Goal: Transaction & Acquisition: Purchase product/service

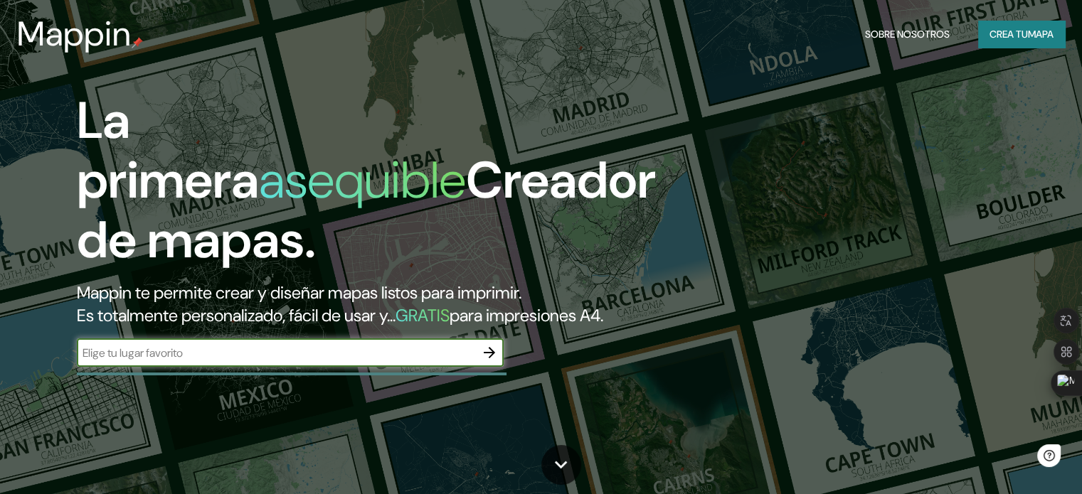
click at [1032, 33] on font "mapa" at bounding box center [1041, 34] width 26 height 13
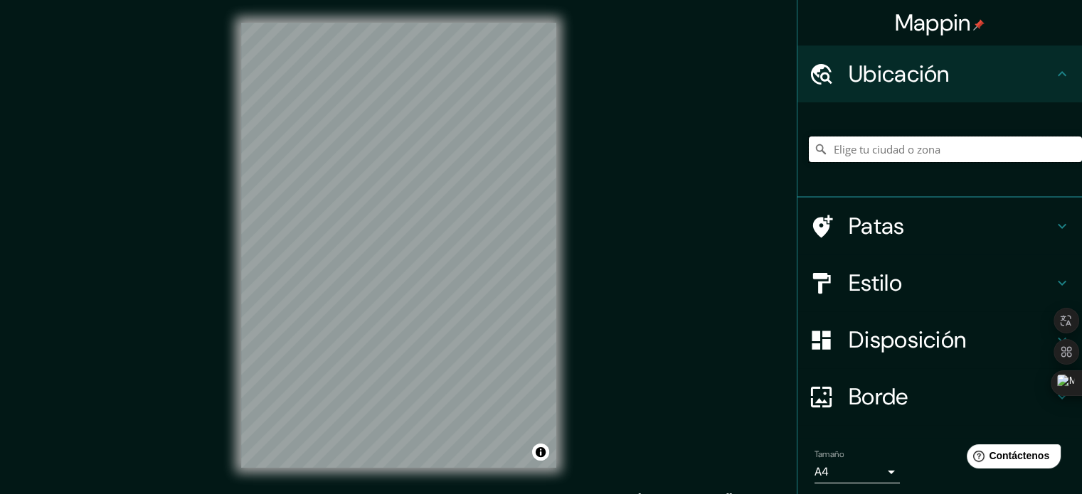
click at [898, 153] on input "Elige tu ciudad o zona" at bounding box center [945, 150] width 273 height 26
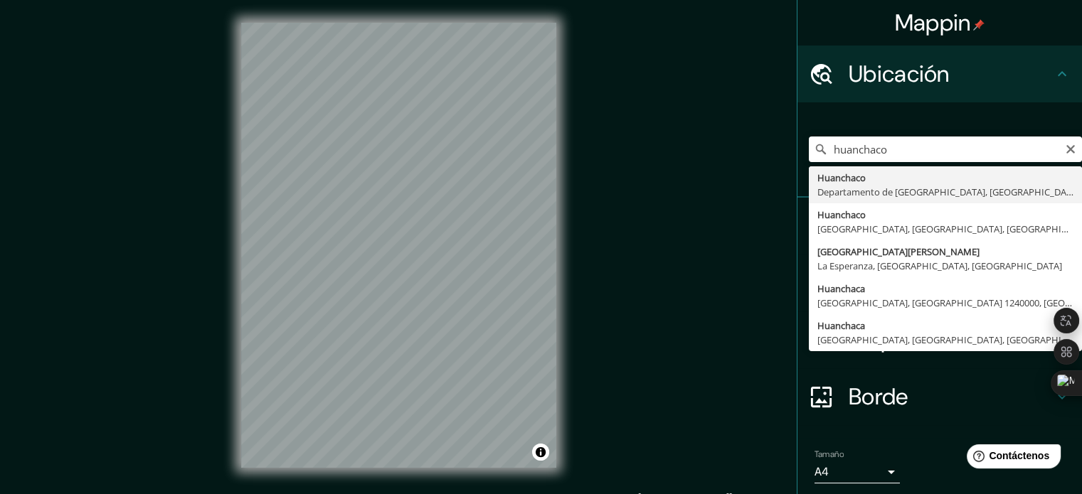
type input "Huanchaco, [GEOGRAPHIC_DATA], [GEOGRAPHIC_DATA]"
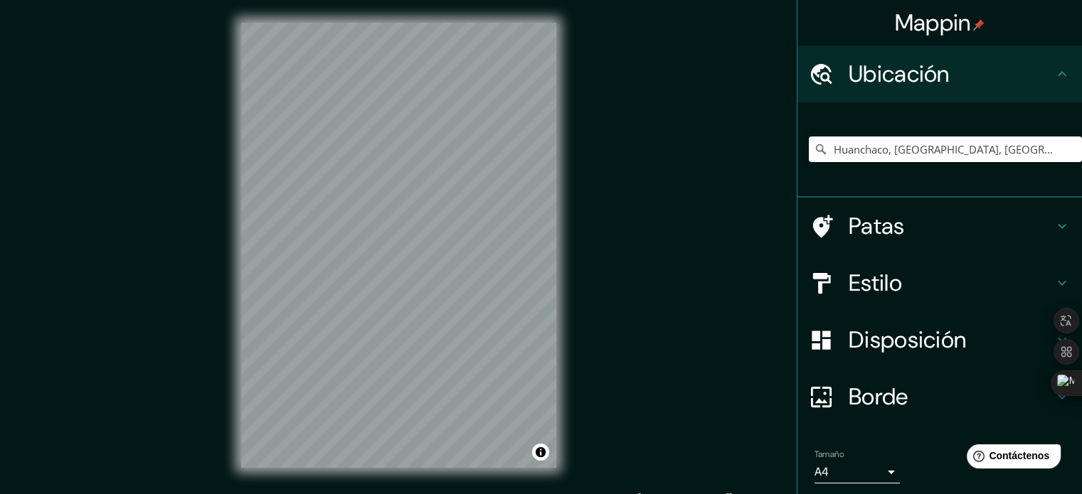
click at [915, 284] on h4 "Estilo" at bounding box center [950, 283] width 205 height 28
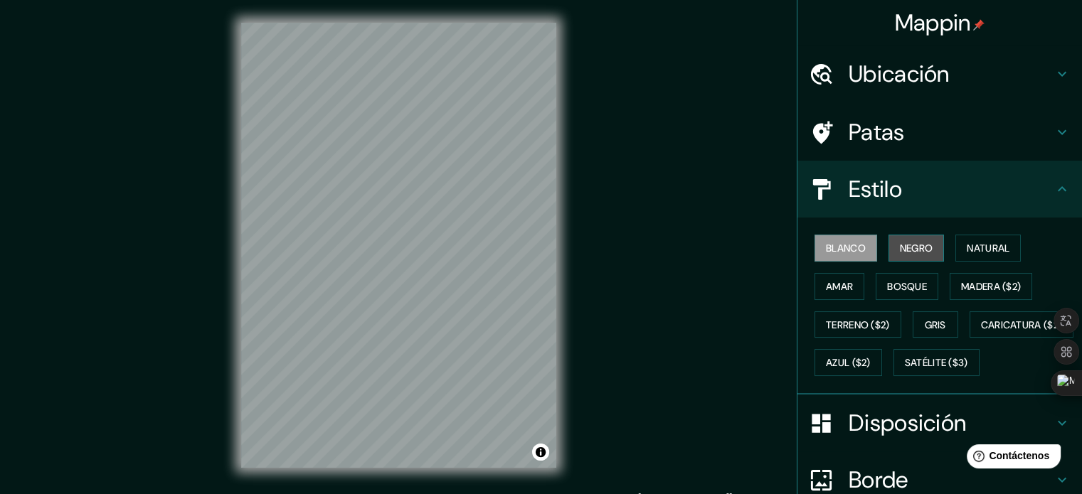
click at [900, 244] on font "Negro" at bounding box center [916, 248] width 33 height 13
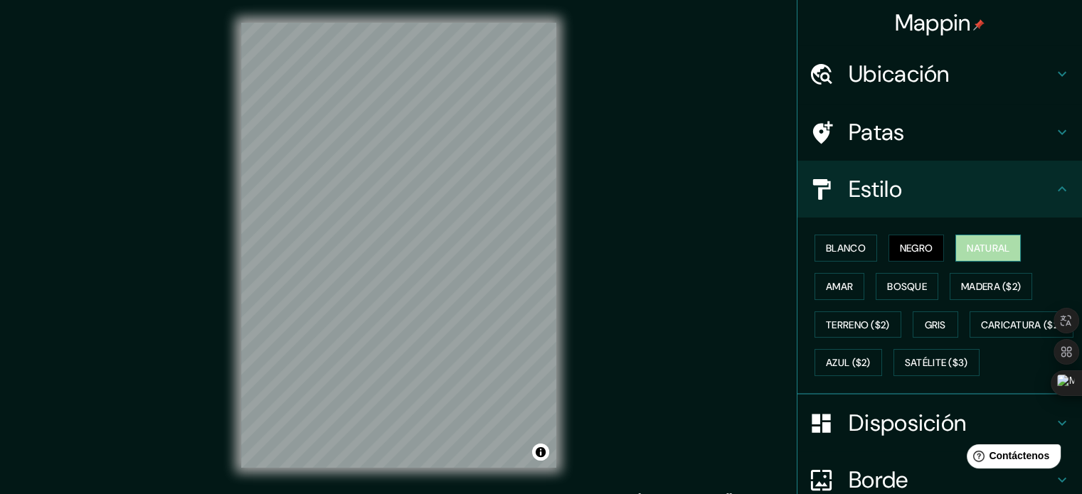
click at [982, 257] on button "Natural" at bounding box center [987, 248] width 65 height 27
click at [836, 284] on font "Amar" at bounding box center [839, 286] width 27 height 13
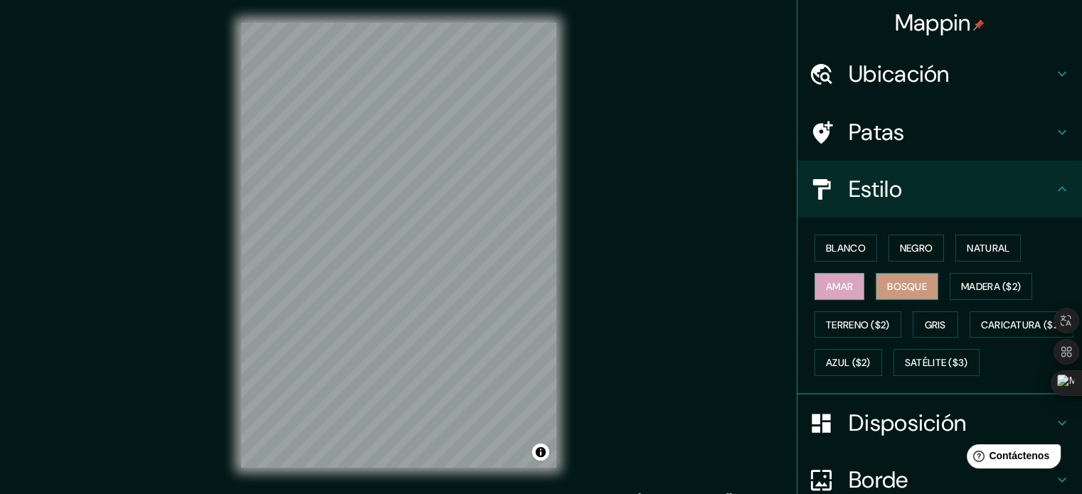
click at [888, 281] on font "Bosque" at bounding box center [907, 286] width 40 height 13
click at [961, 289] on font "Madera ($2)" at bounding box center [991, 286] width 60 height 13
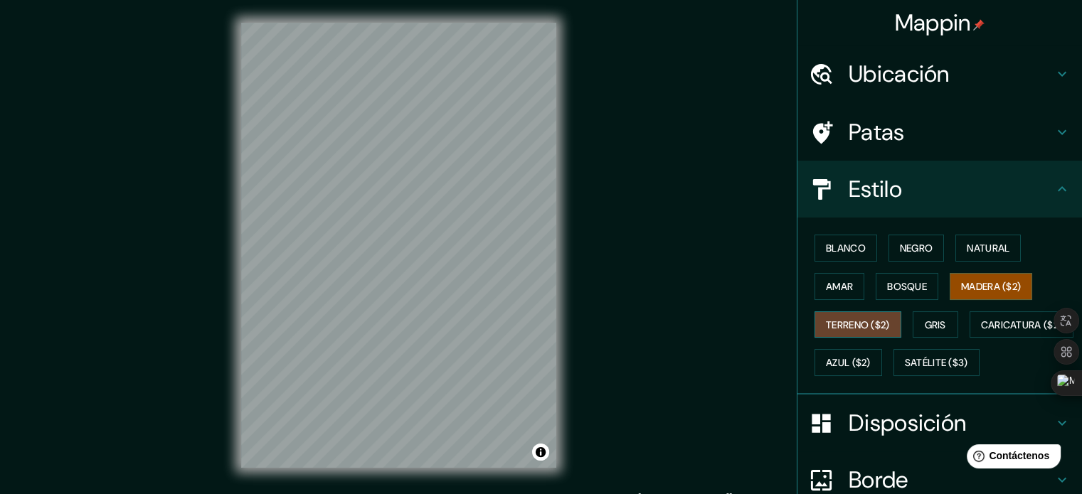
click at [826, 326] on font "Terreno ($2)" at bounding box center [858, 325] width 64 height 13
click at [913, 326] on button "Gris" at bounding box center [936, 325] width 46 height 27
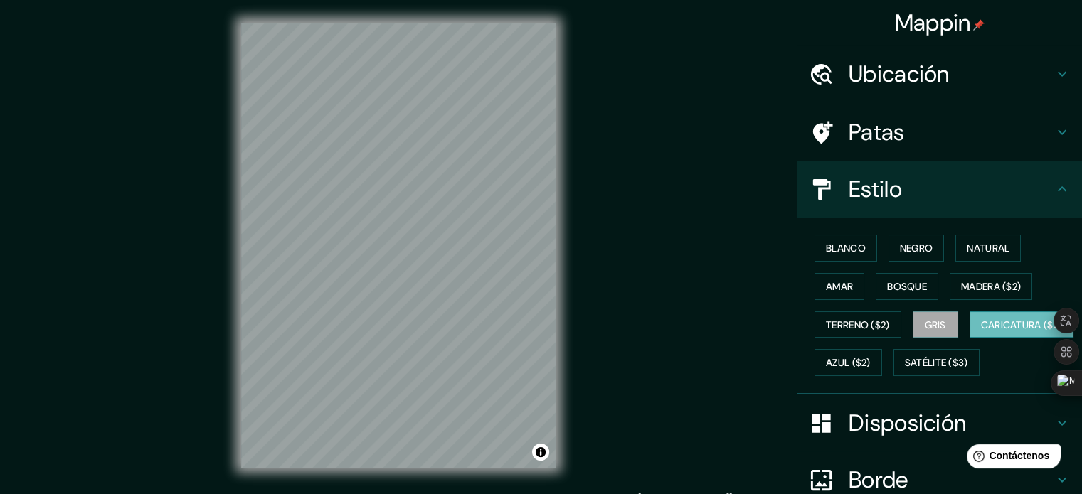
click at [969, 339] on button "Caricatura ($2)" at bounding box center [1021, 325] width 105 height 27
click at [871, 366] on font "Azul ($2)" at bounding box center [848, 363] width 45 height 13
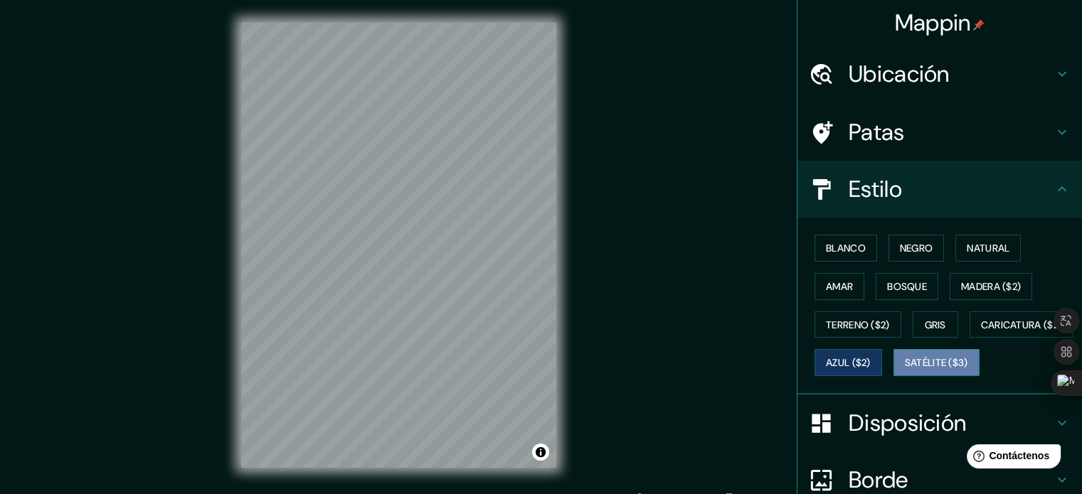
click at [905, 372] on font "Satélite ($3)" at bounding box center [936, 362] width 63 height 18
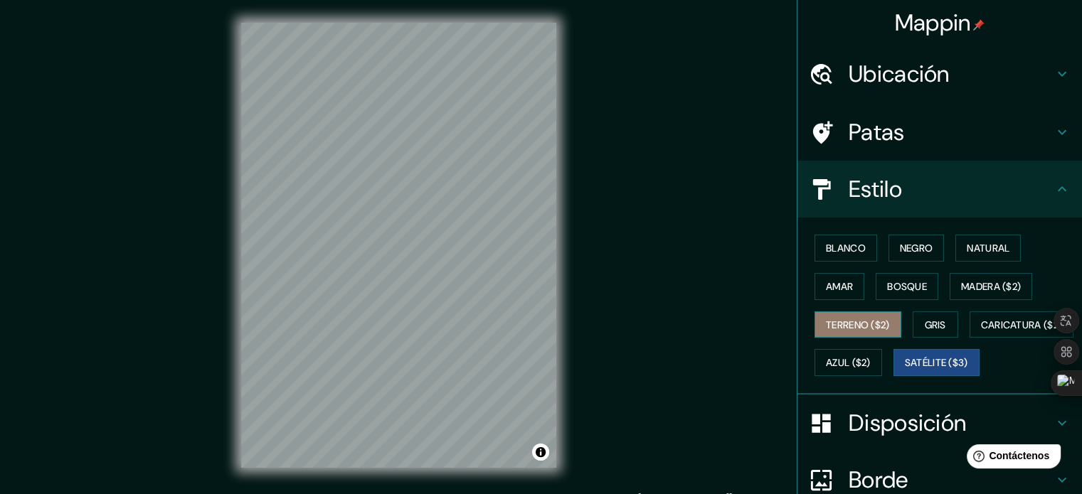
click at [883, 326] on button "Terreno ($2)" at bounding box center [857, 325] width 87 height 27
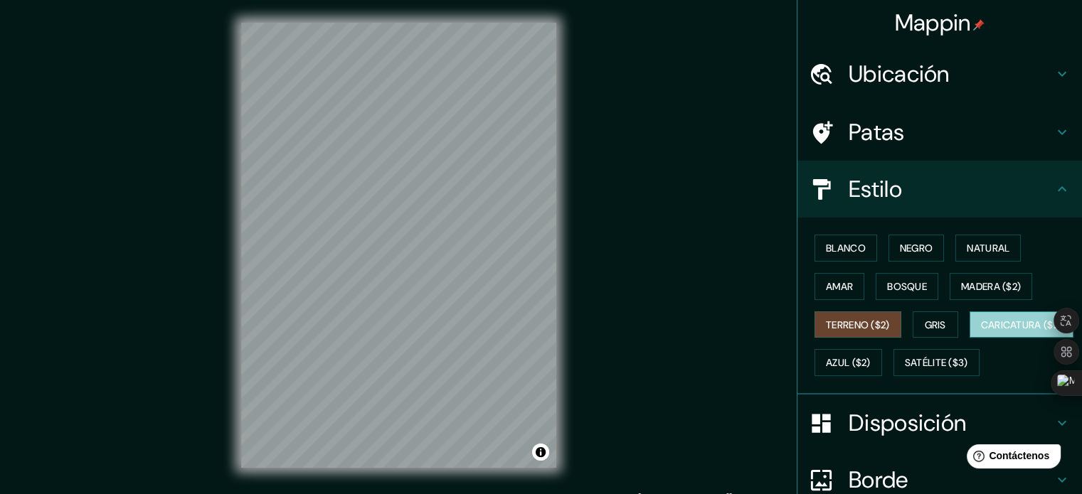
click at [969, 339] on button "Caricatura ($2)" at bounding box center [1021, 325] width 105 height 27
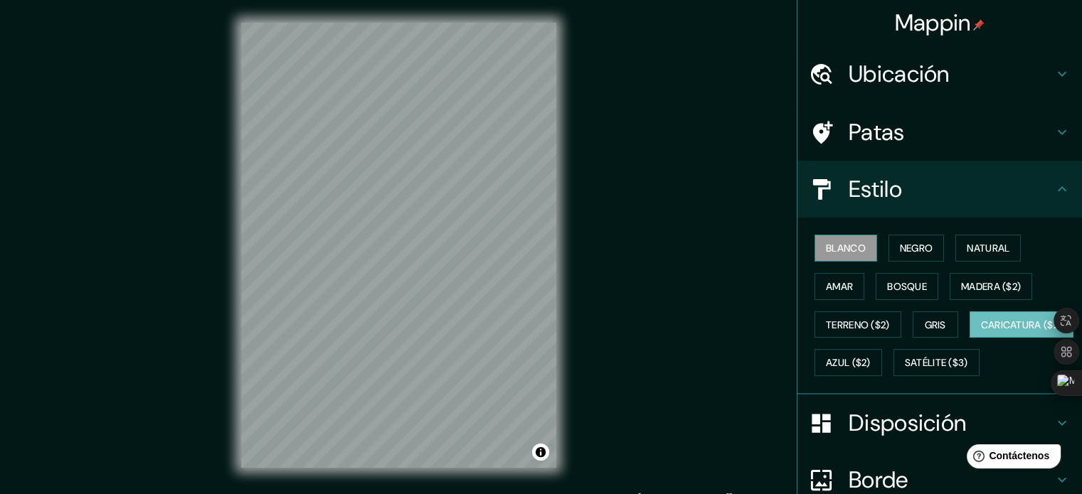
click at [814, 245] on button "Blanco" at bounding box center [845, 248] width 63 height 27
click at [915, 252] on font "Negro" at bounding box center [916, 248] width 33 height 13
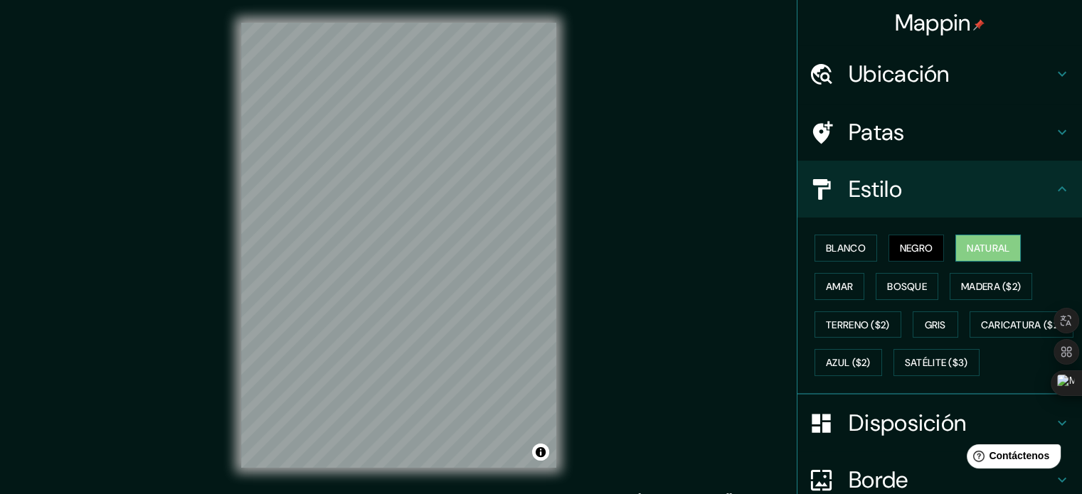
click at [979, 252] on font "Natural" at bounding box center [988, 248] width 43 height 13
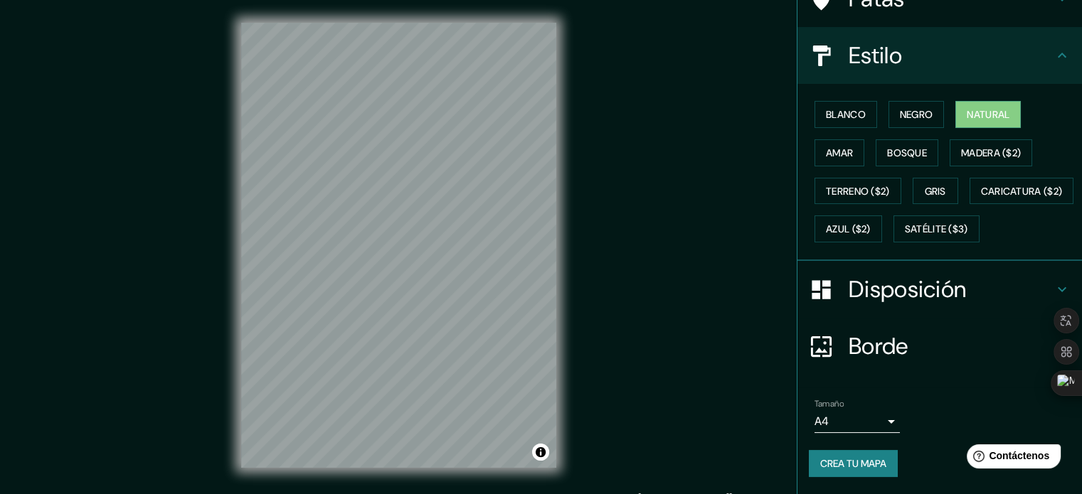
click at [900, 289] on font "Disposición" at bounding box center [906, 290] width 117 height 30
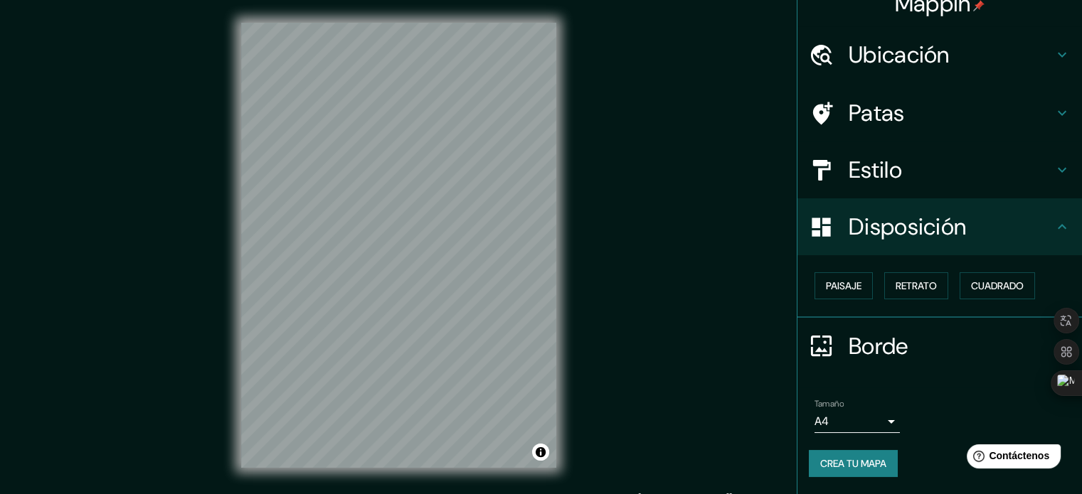
scroll to position [17, 0]
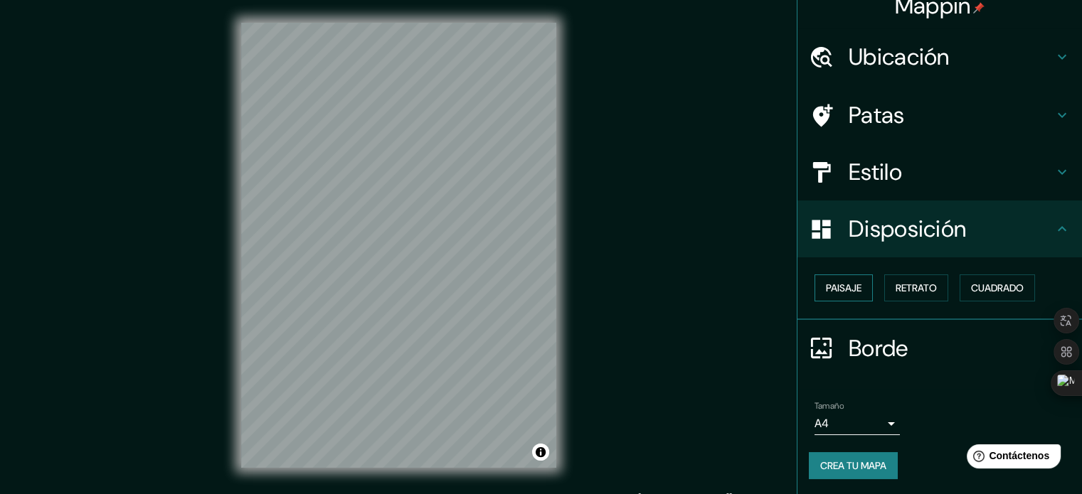
click at [851, 289] on font "Paisaje" at bounding box center [844, 288] width 36 height 13
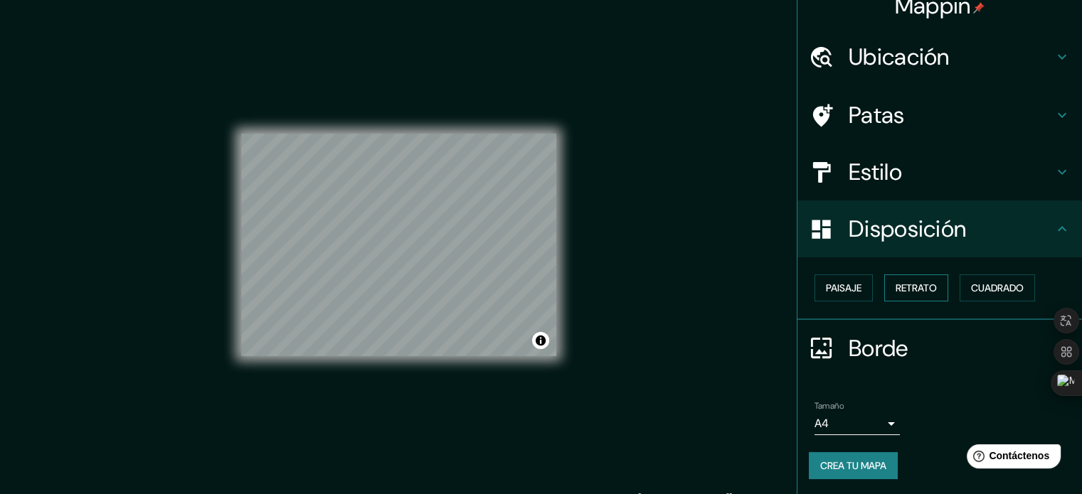
click at [900, 279] on font "Retrato" at bounding box center [915, 288] width 41 height 18
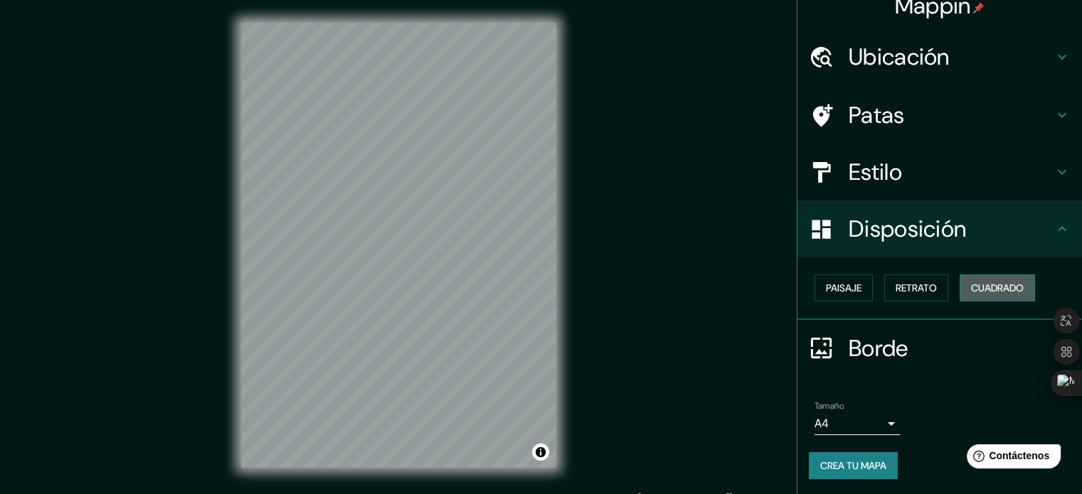
click at [982, 287] on font "Cuadrado" at bounding box center [997, 288] width 53 height 13
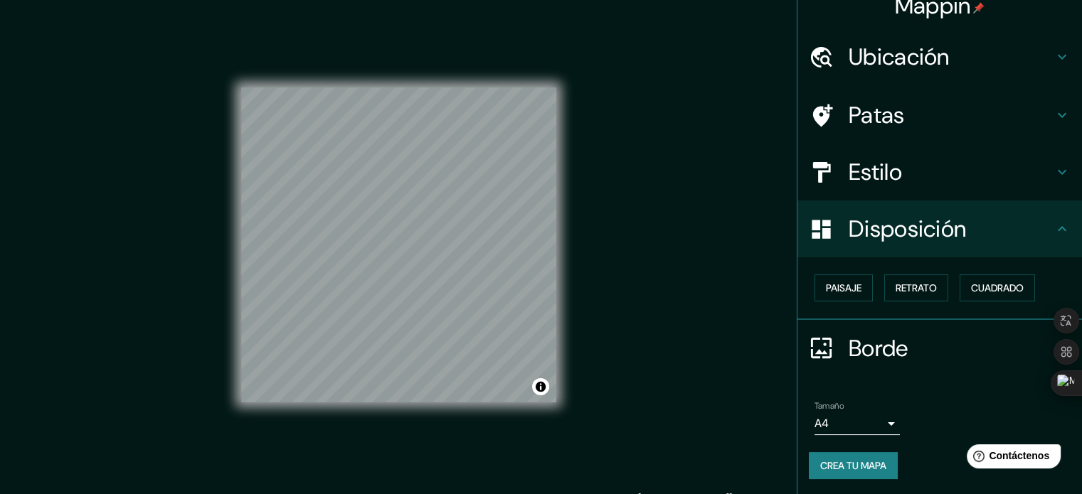
click at [865, 282] on div "Paisaje Retrato Cuadrado" at bounding box center [945, 288] width 273 height 38
click at [895, 282] on font "Retrato" at bounding box center [915, 288] width 41 height 13
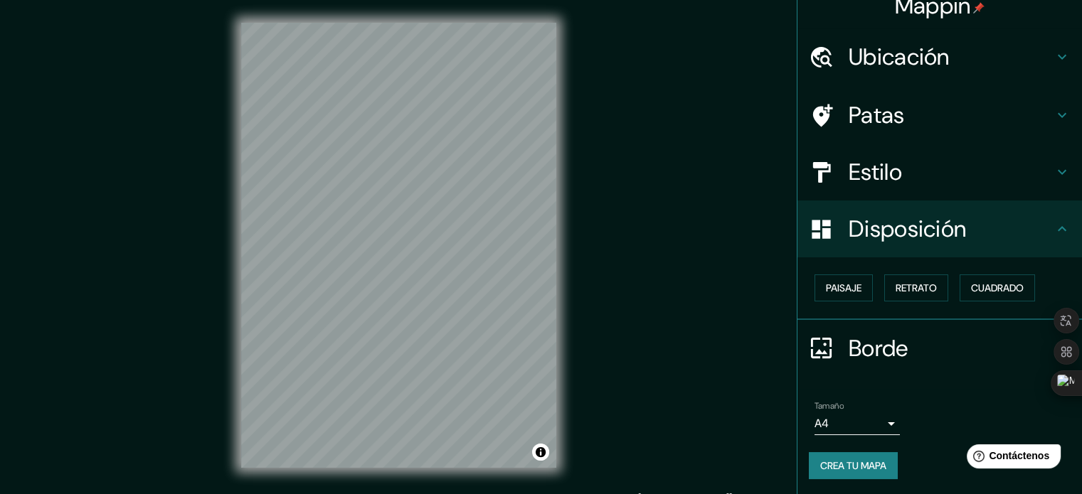
click at [922, 227] on font "Disposición" at bounding box center [906, 229] width 117 height 30
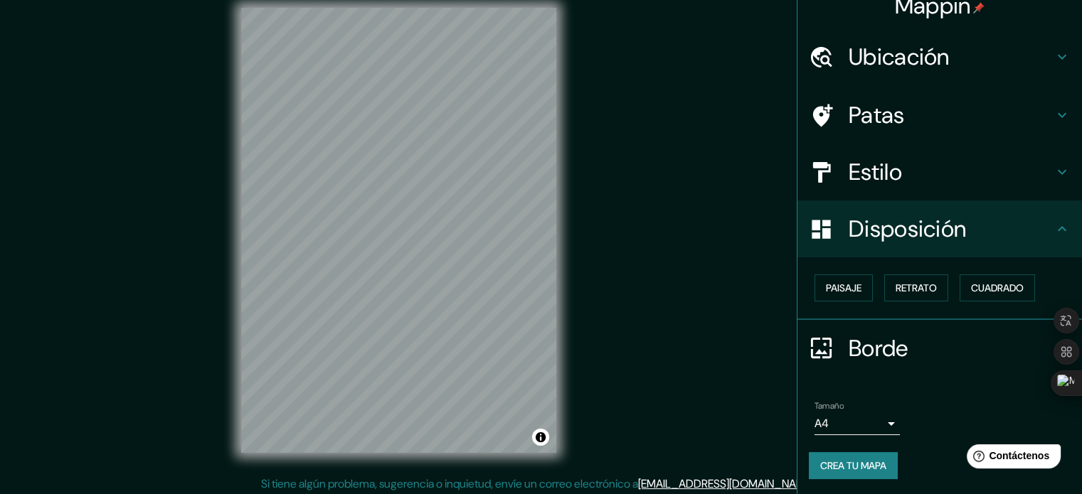
scroll to position [18, 0]
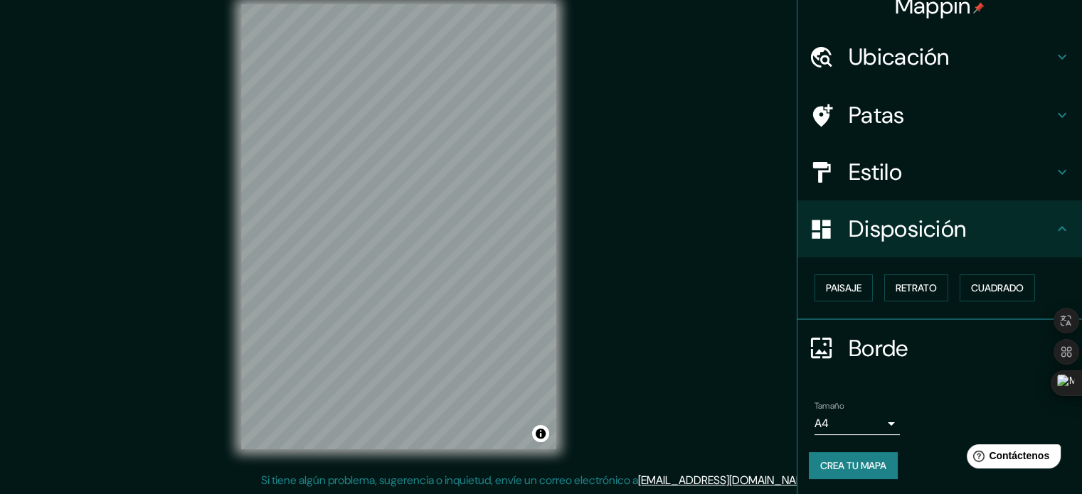
click at [888, 339] on font "Borde" at bounding box center [878, 349] width 60 height 30
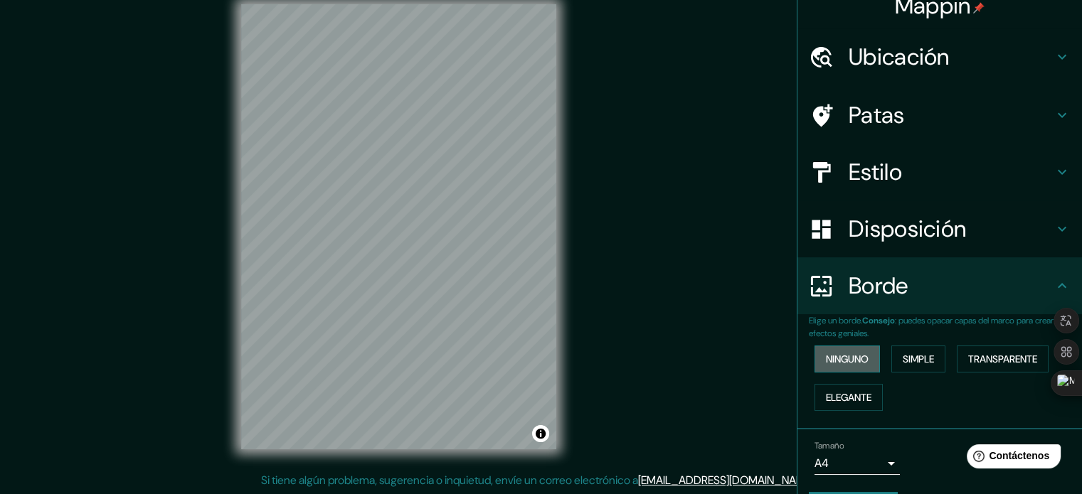
click at [842, 346] on button "Ninguno" at bounding box center [846, 359] width 65 height 27
click at [848, 356] on font "Ninguno" at bounding box center [847, 359] width 43 height 13
click at [855, 361] on font "Ninguno" at bounding box center [847, 359] width 43 height 13
click at [903, 354] on font "Simple" at bounding box center [918, 359] width 31 height 13
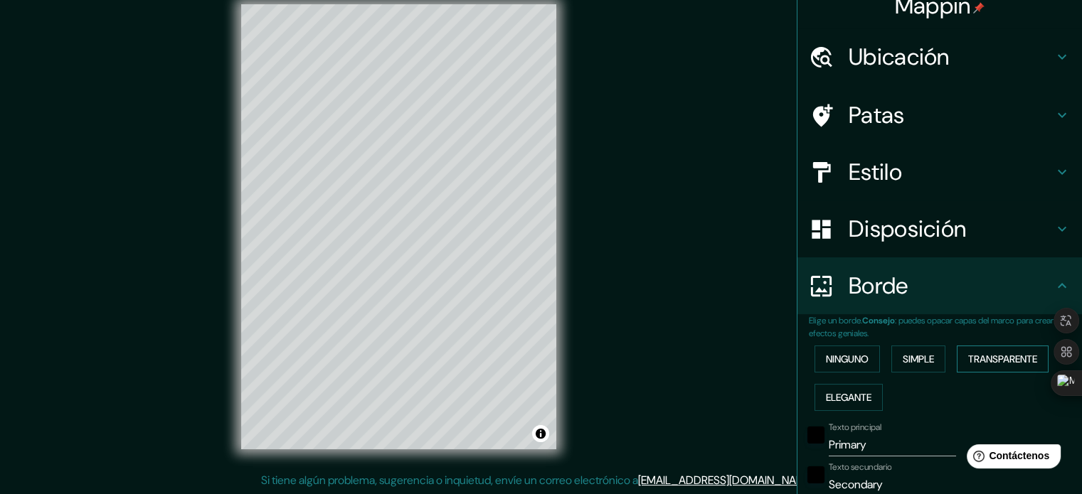
click at [1024, 356] on font "Transparente" at bounding box center [1002, 359] width 69 height 13
click at [843, 392] on font "Elegante" at bounding box center [849, 397] width 46 height 13
click at [848, 362] on font "Ninguno" at bounding box center [847, 359] width 43 height 13
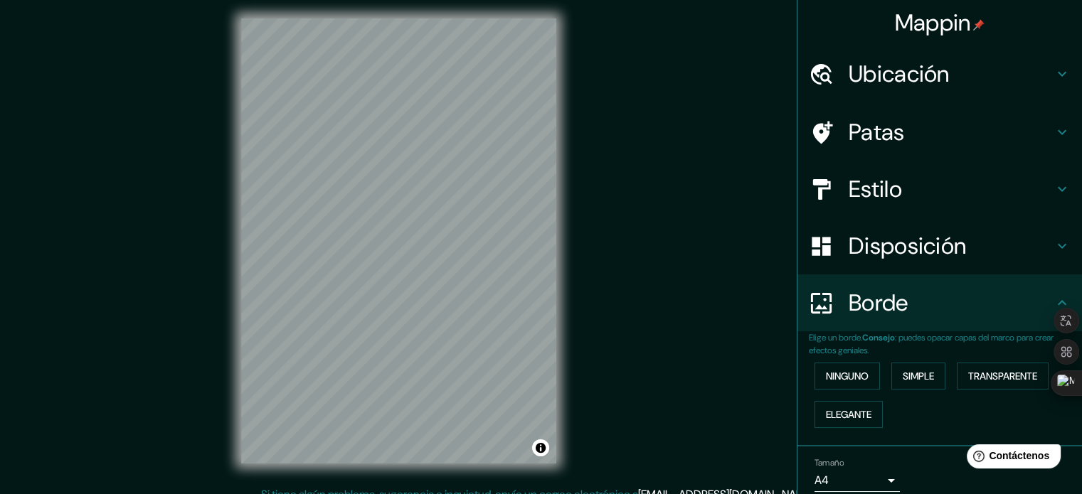
scroll to position [0, 0]
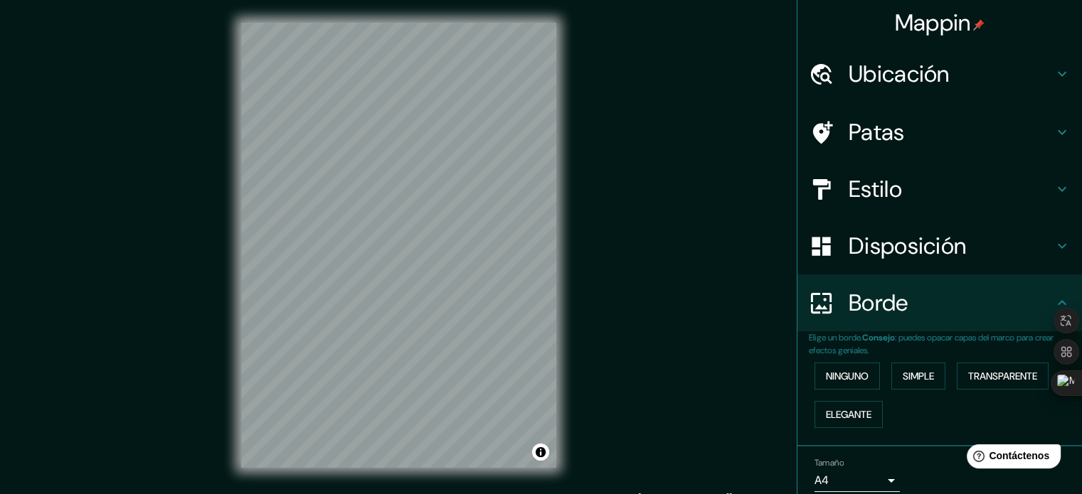
click at [883, 140] on font "Patas" at bounding box center [876, 132] width 56 height 30
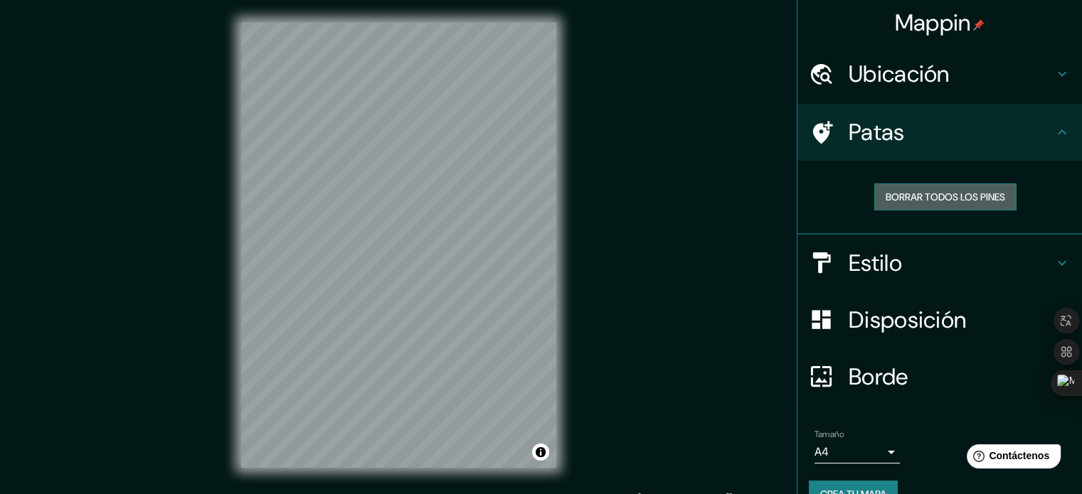
click at [915, 197] on font "Borrar todos los pines" at bounding box center [944, 197] width 119 height 13
click at [952, 75] on h4 "Ubicación" at bounding box center [950, 74] width 205 height 28
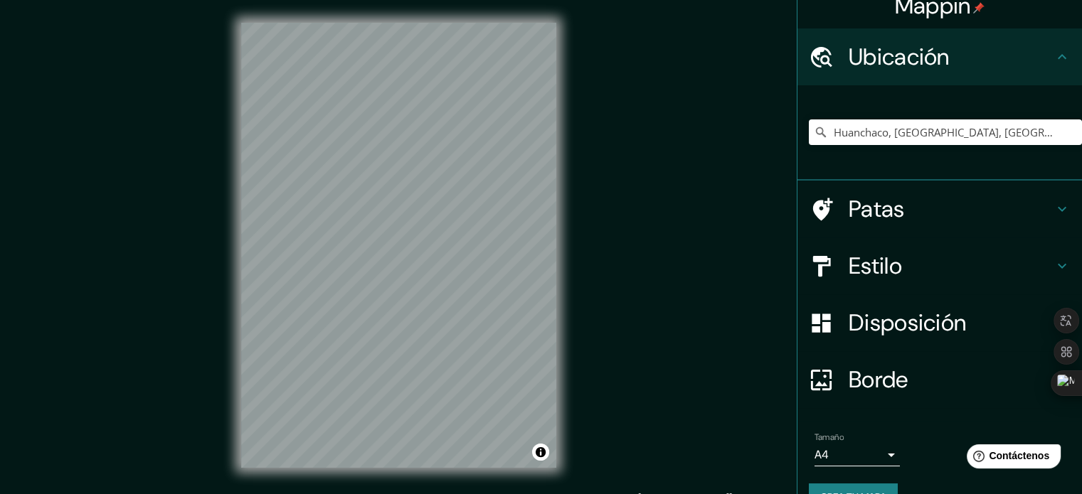
scroll to position [49, 0]
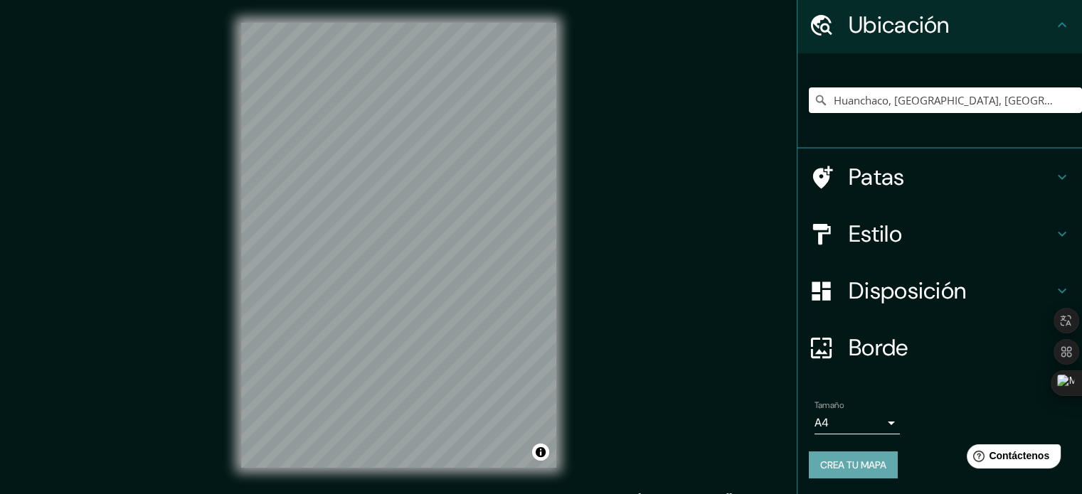
click at [858, 456] on font "Crea tu mapa" at bounding box center [853, 465] width 66 height 18
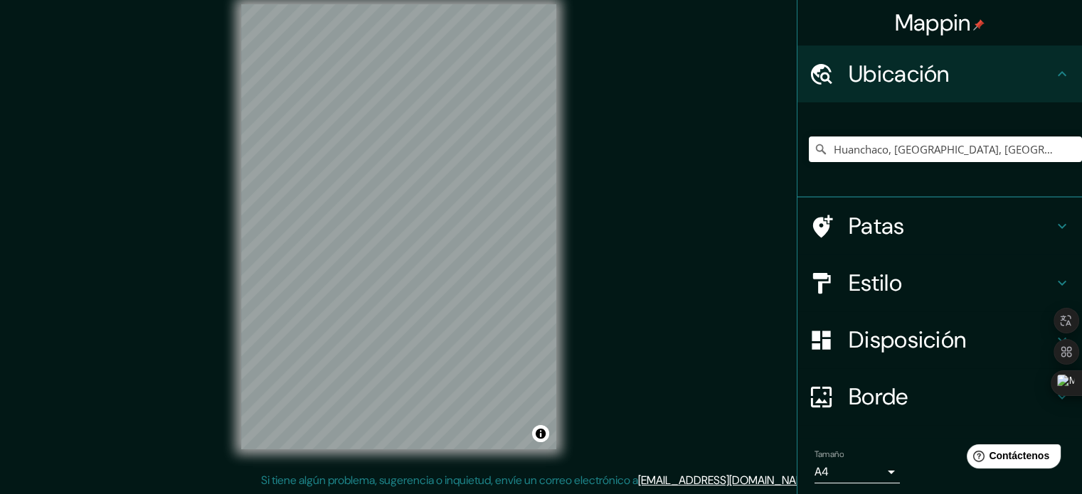
scroll to position [0, 0]
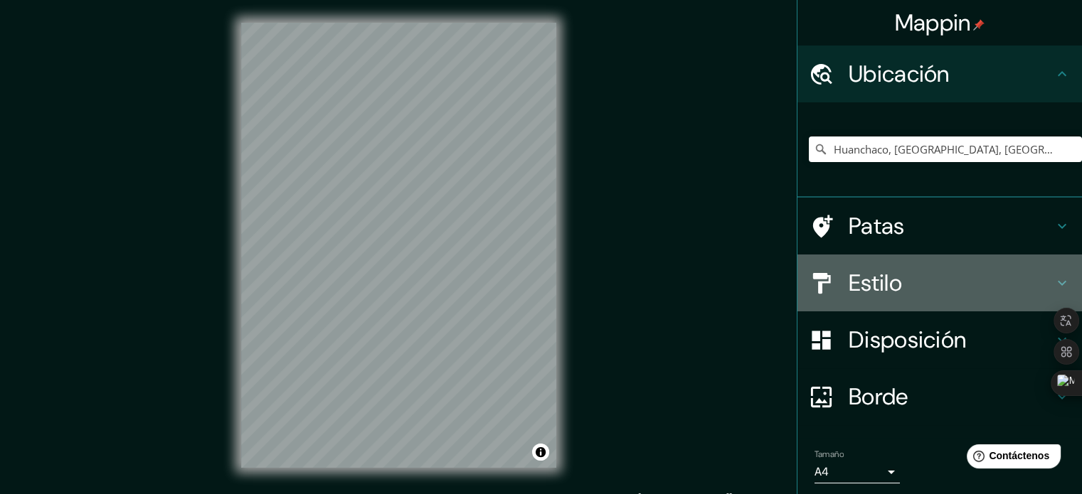
click at [890, 301] on div "Estilo" at bounding box center [939, 283] width 284 height 57
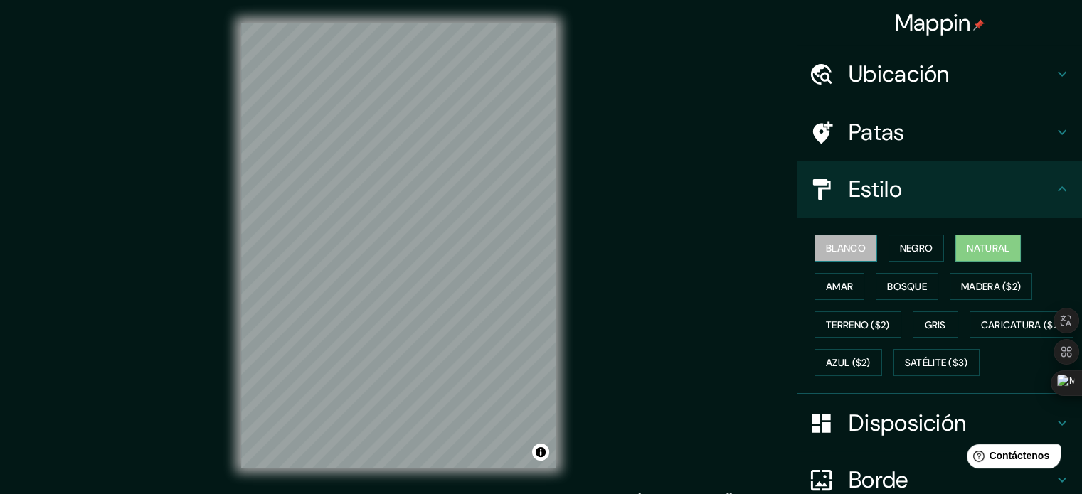
click at [848, 247] on font "Blanco" at bounding box center [846, 248] width 40 height 13
click at [915, 242] on font "Negro" at bounding box center [916, 248] width 33 height 13
click at [987, 237] on button "Natural" at bounding box center [987, 248] width 65 height 27
click at [846, 284] on button "Amar" at bounding box center [839, 286] width 50 height 27
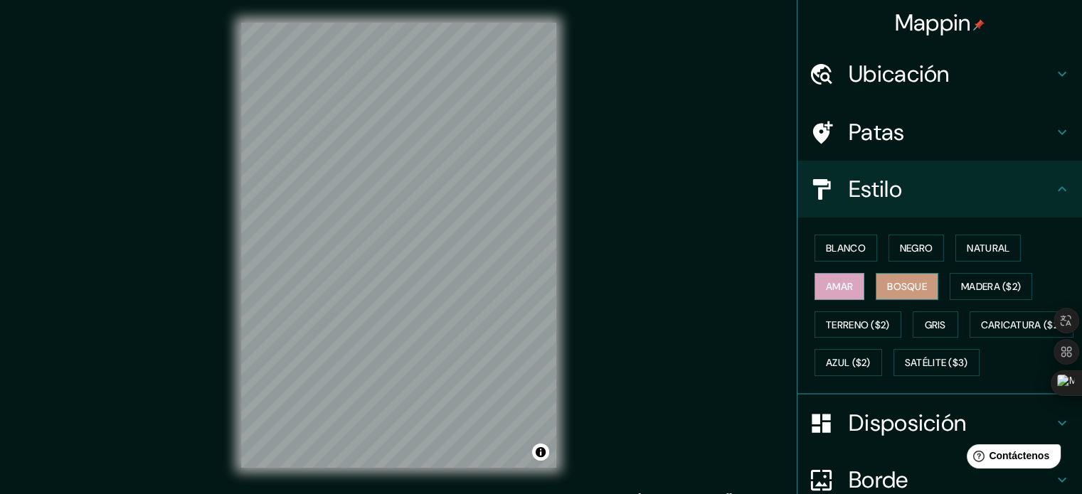
click at [887, 284] on font "Bosque" at bounding box center [907, 286] width 40 height 13
click at [1000, 289] on font "Madera ($2)" at bounding box center [991, 286] width 60 height 13
click at [843, 309] on div "Blanco Negro Natural Amar Bosque Madera ($2) Terreno ($2) Gris Caricatura ($2) …" at bounding box center [945, 305] width 273 height 153
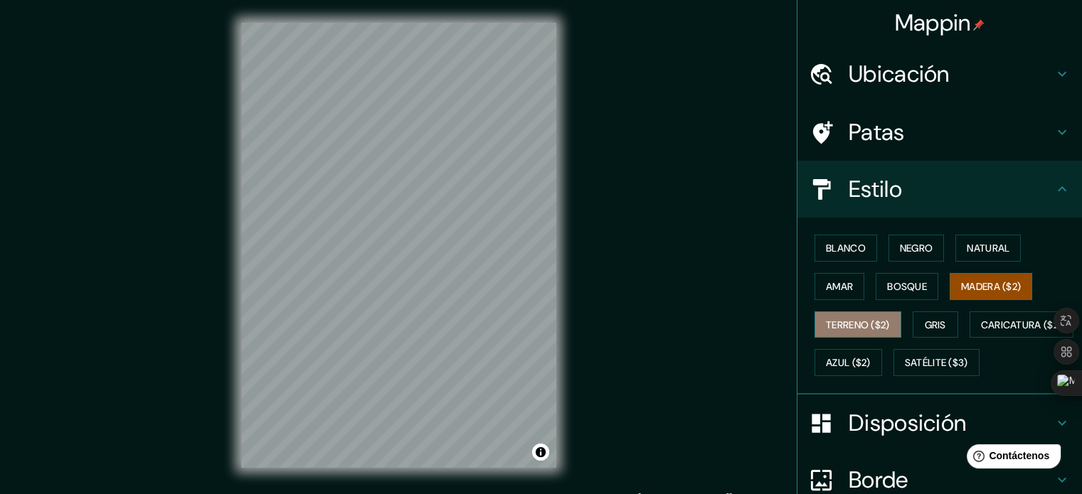
click at [851, 319] on font "Terreno ($2)" at bounding box center [858, 325] width 64 height 13
click at [572, 172] on div "© Mapbox © OpenStreetMap Improve this map" at bounding box center [399, 245] width 974 height 445
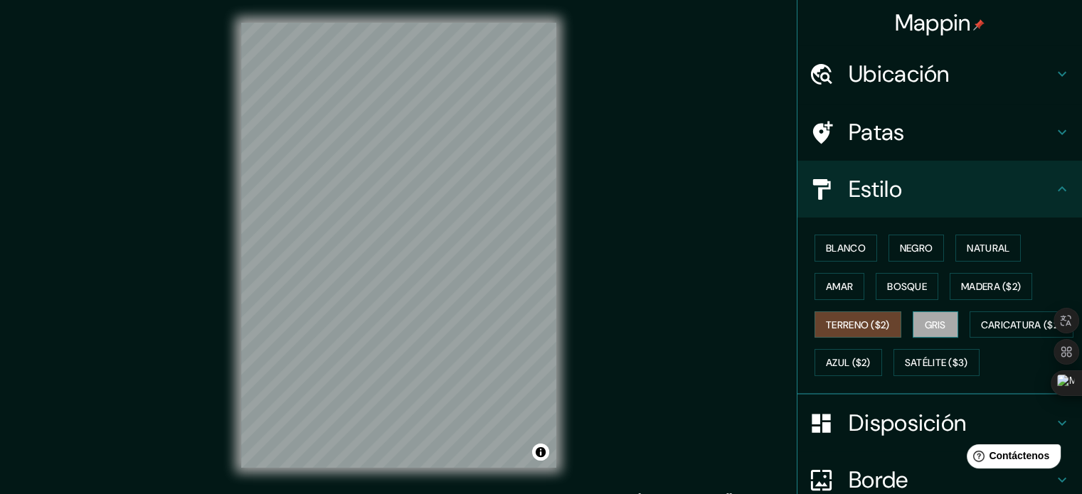
click at [942, 321] on button "Gris" at bounding box center [936, 325] width 46 height 27
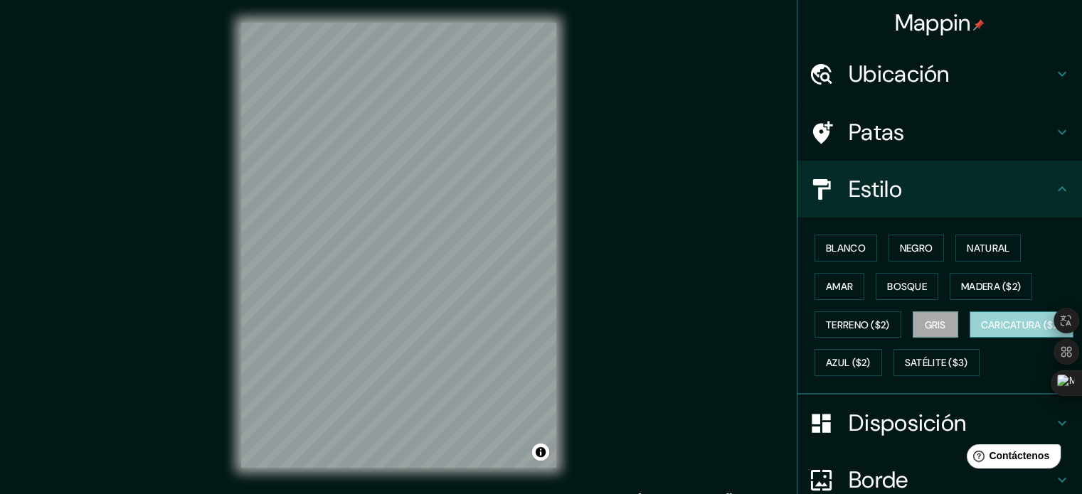
click at [981, 331] on font "Caricatura ($2)" at bounding box center [1022, 325] width 82 height 13
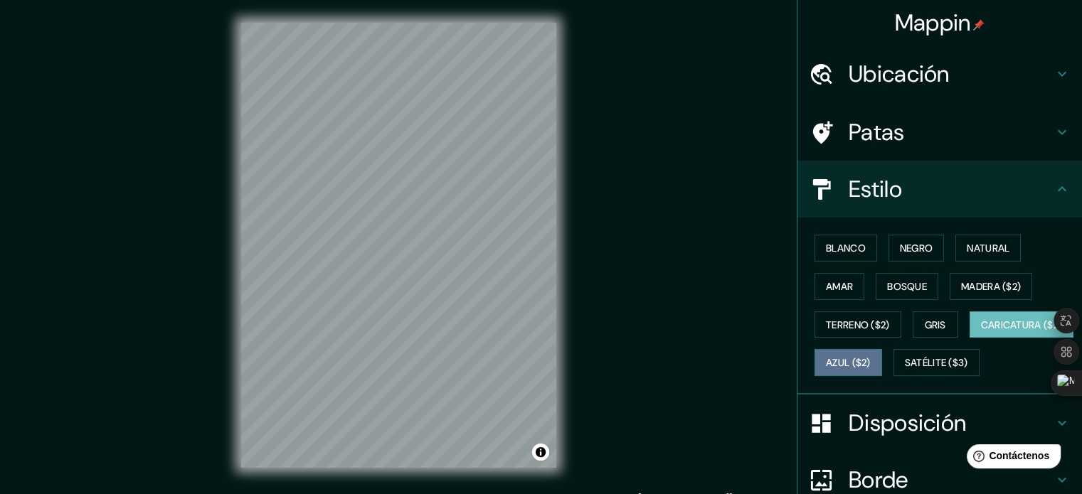
click at [882, 349] on button "Azul ($2)" at bounding box center [848, 362] width 68 height 27
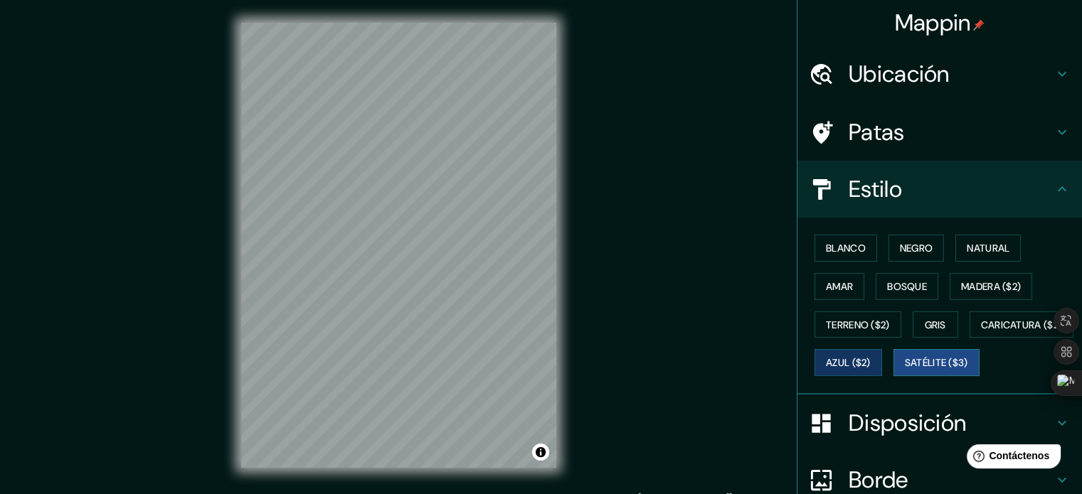
click at [893, 376] on button "Satélite ($3)" at bounding box center [936, 362] width 86 height 27
click at [604, 147] on div "© Mapbox © OpenStreetMap Improve this map © Maxar" at bounding box center [399, 245] width 974 height 445
click at [982, 247] on font "Natural" at bounding box center [988, 248] width 43 height 13
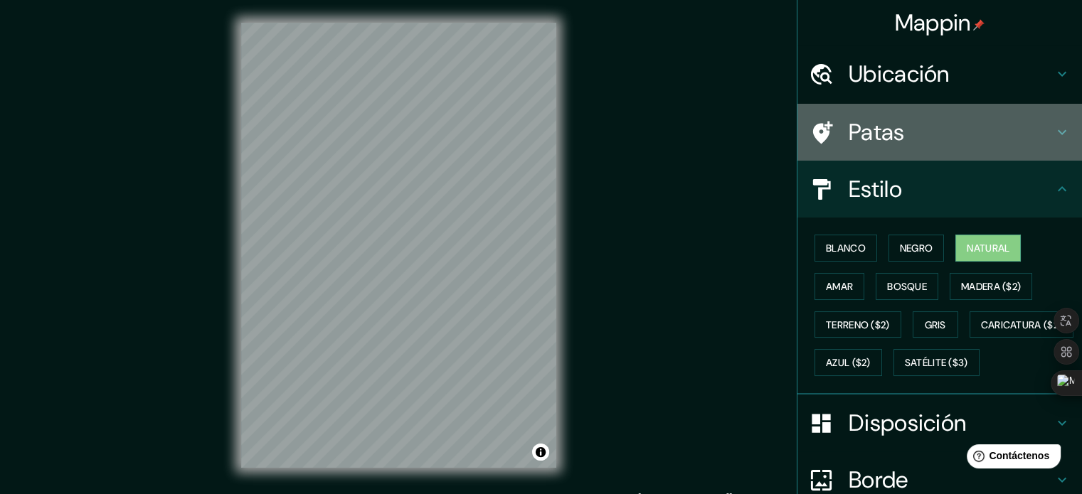
click at [831, 122] on div at bounding box center [829, 132] width 40 height 25
